Goal: Task Accomplishment & Management: Manage account settings

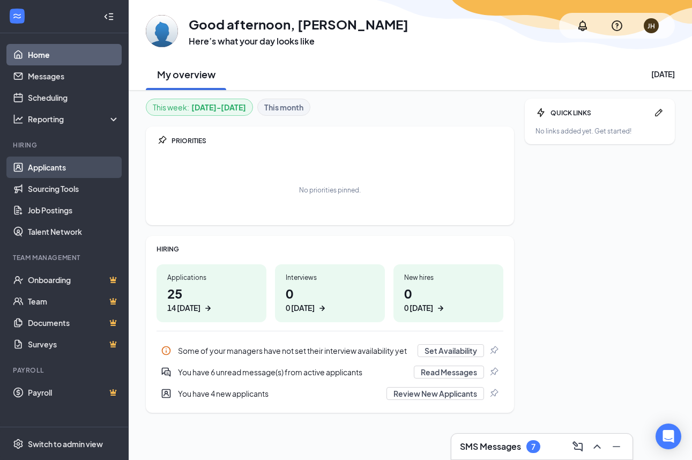
click at [46, 165] on link "Applicants" at bounding box center [74, 167] width 92 height 21
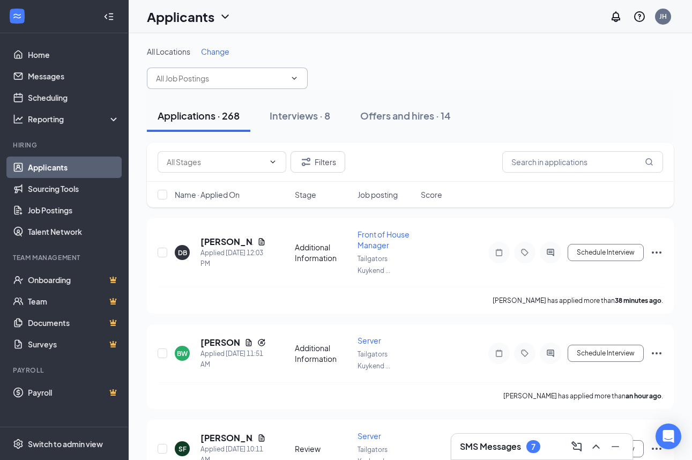
click at [219, 77] on input "text" at bounding box center [221, 78] width 130 height 12
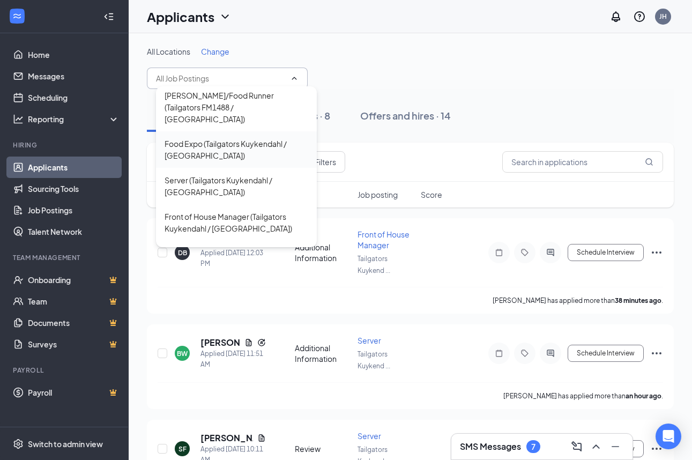
scroll to position [299, 0]
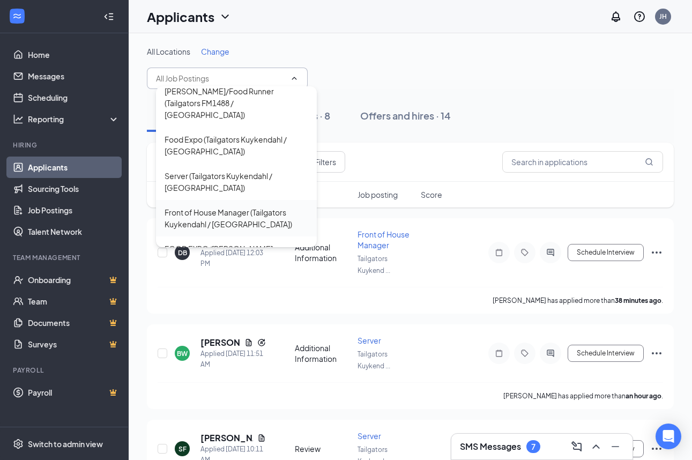
click at [207, 206] on div "Front of House Manager (Tailgators Kuykendahl / [GEOGRAPHIC_DATA])" at bounding box center [237, 218] width 144 height 24
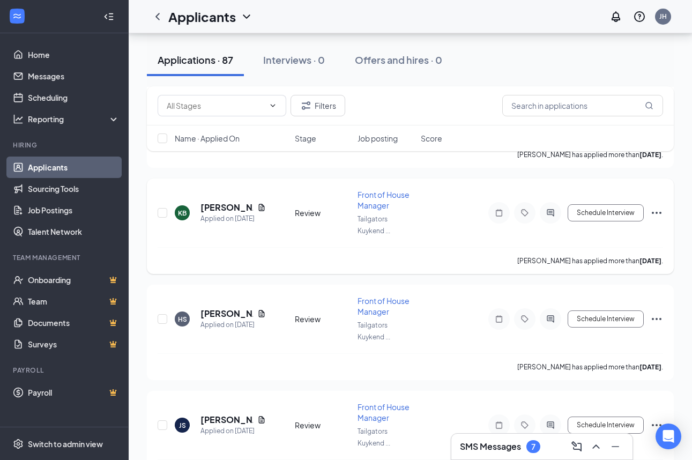
scroll to position [2706, 0]
click at [260, 205] on icon "Document" at bounding box center [261, 207] width 9 height 9
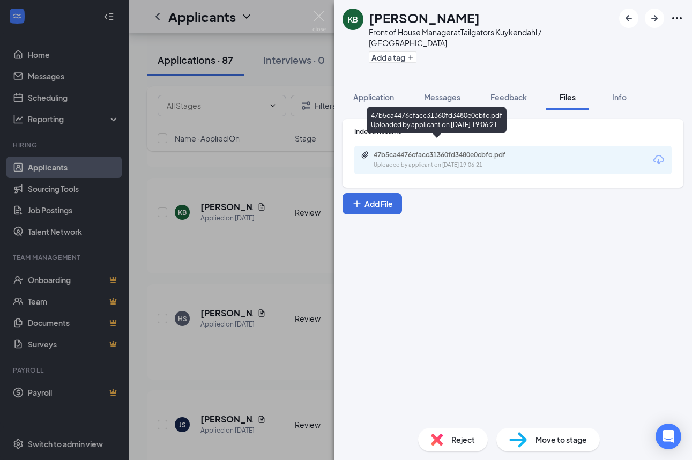
click at [405, 151] on div "47b5ca4476cfacc31360fd3480e0cbfc.pdf" at bounding box center [449, 155] width 150 height 9
